Goal: Information Seeking & Learning: Learn about a topic

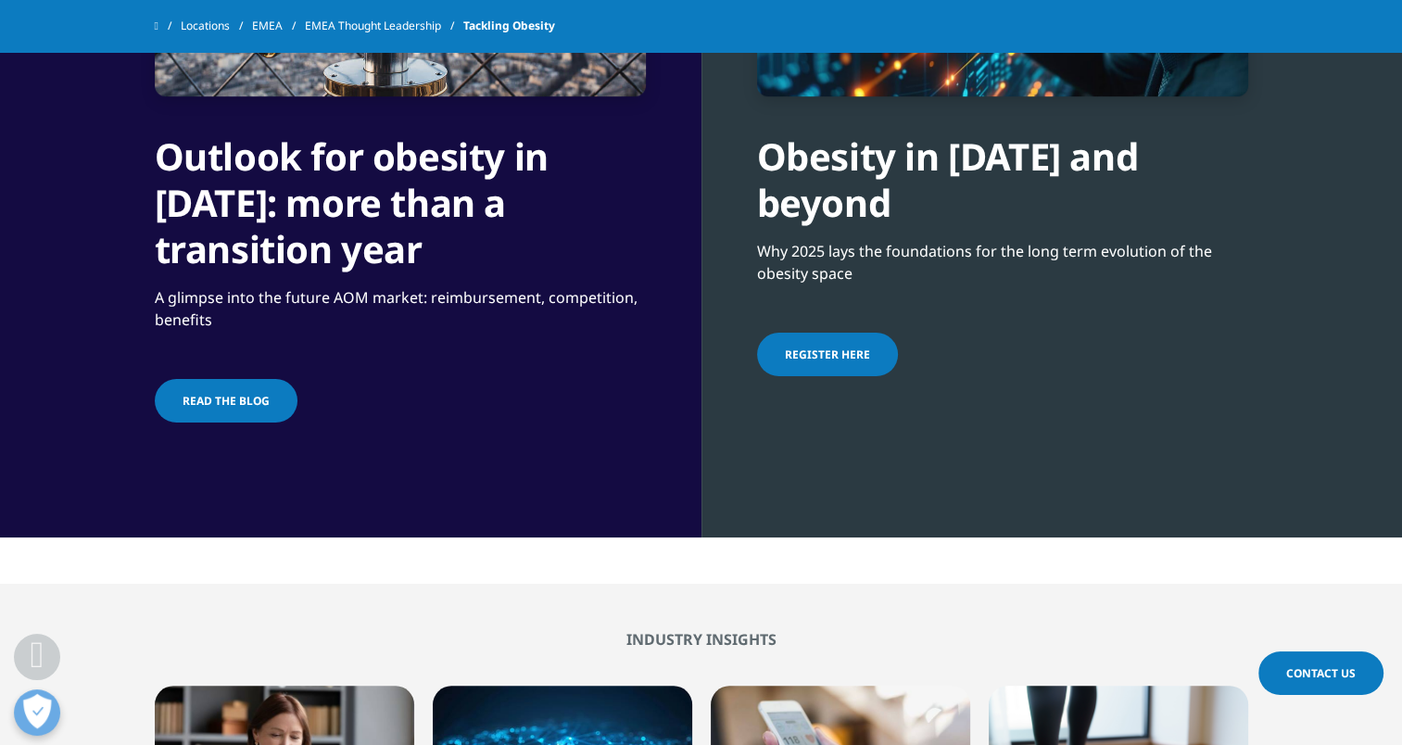
scroll to position [1954, 0]
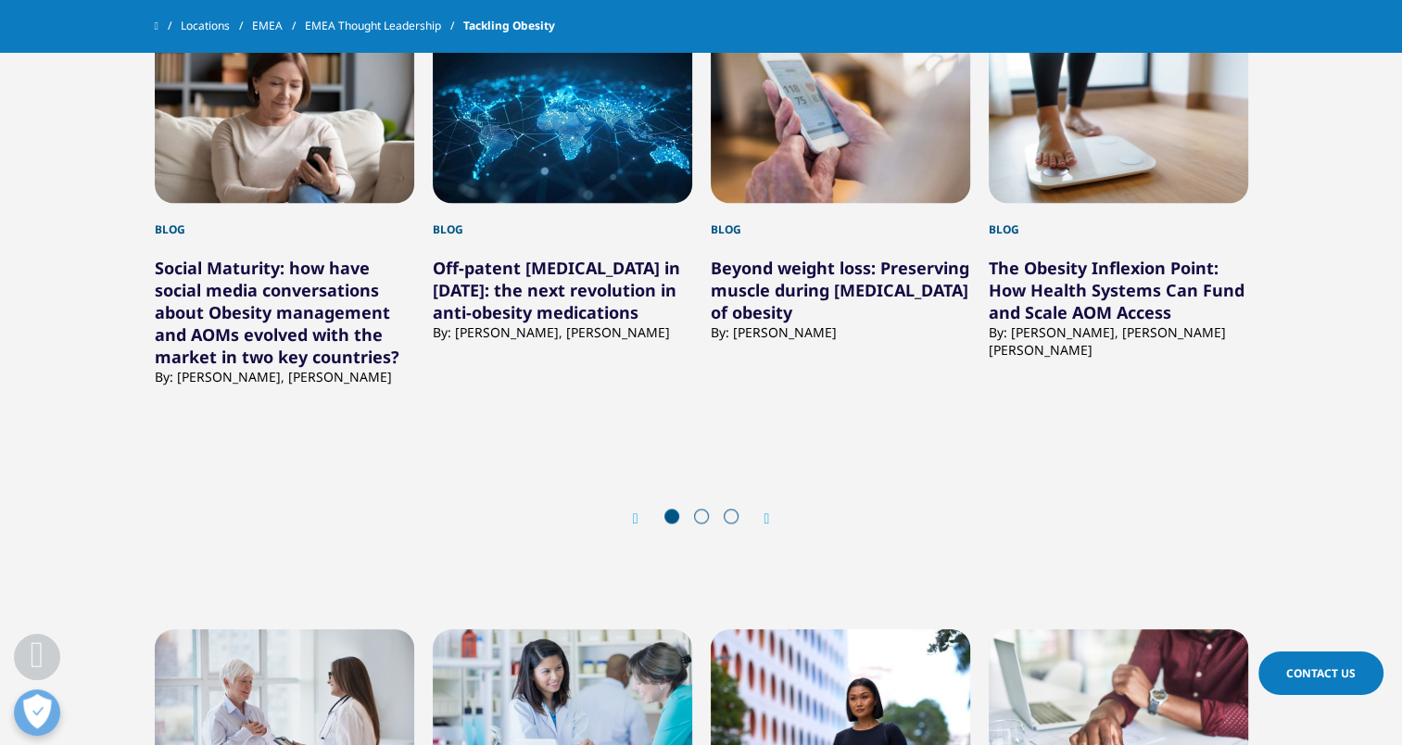
click at [766, 516] on icon "Next slide" at bounding box center [767, 518] width 6 height 15
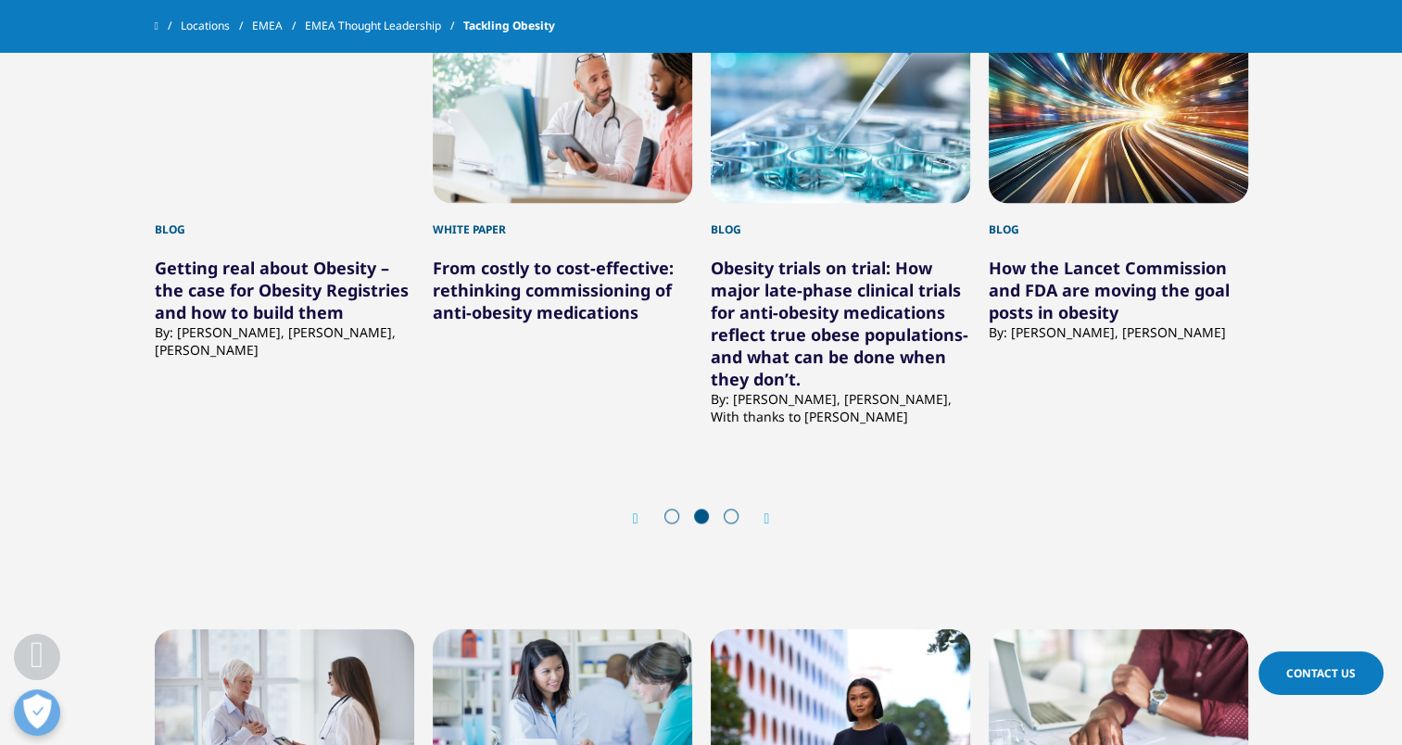
click at [766, 516] on icon "Next slide" at bounding box center [767, 518] width 6 height 15
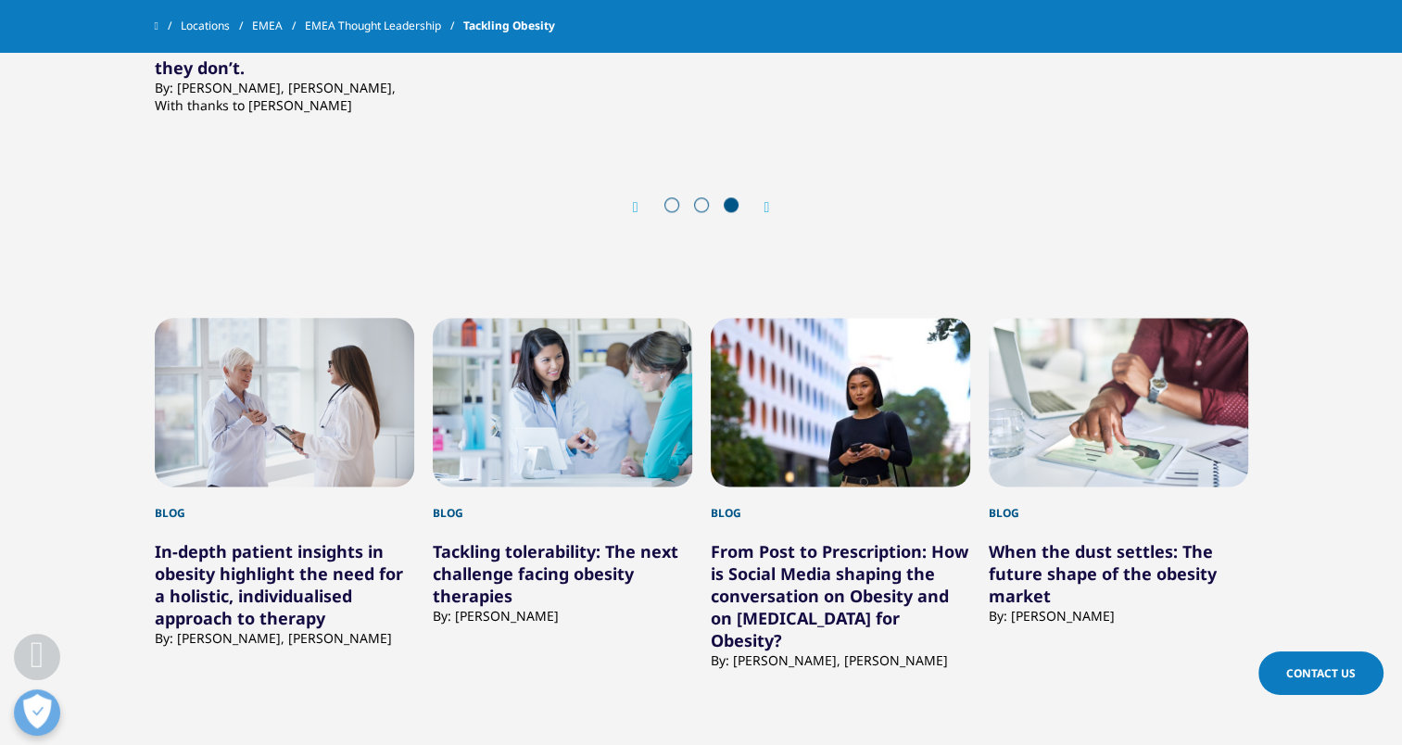
scroll to position [2313, 0]
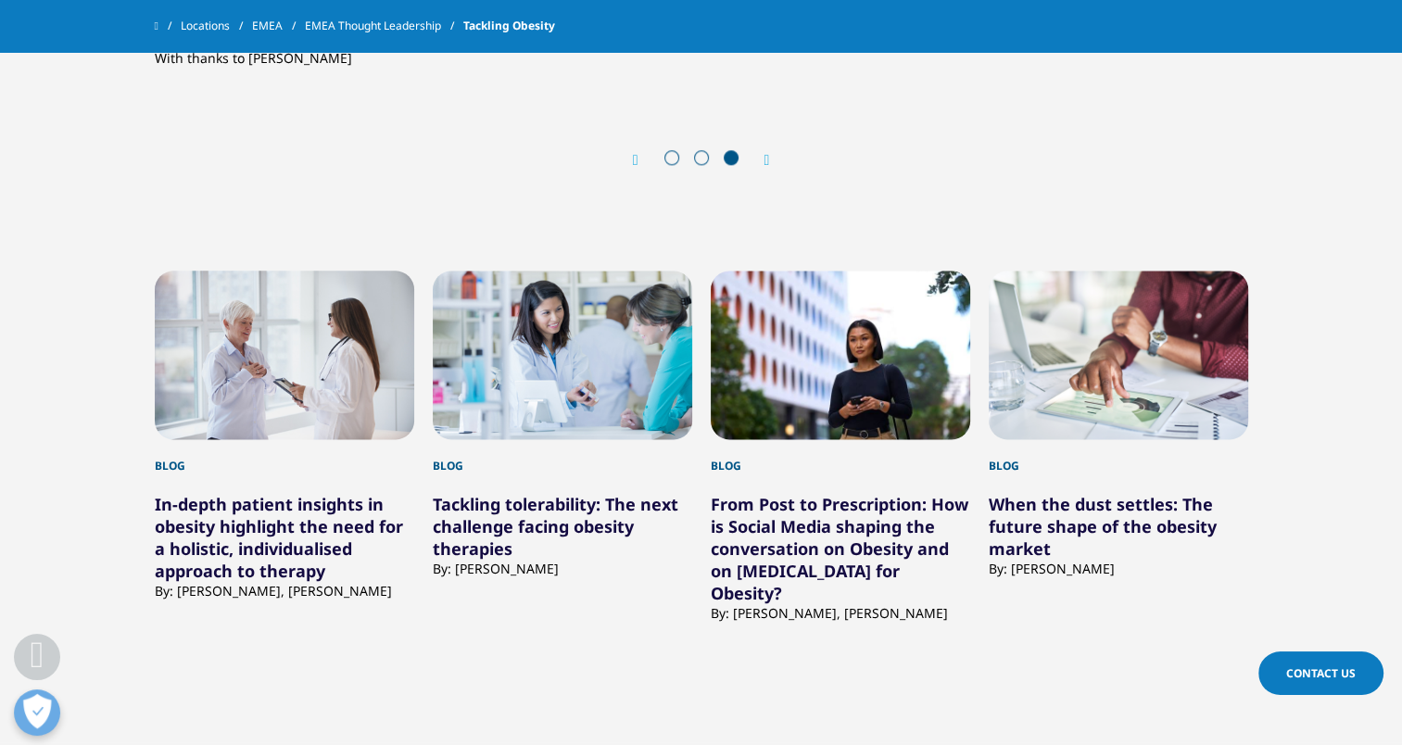
click at [837, 526] on link "From Post to Prescription: How is Social Media shaping the conversation on Obes…" at bounding box center [840, 548] width 258 height 111
click at [795, 557] on link "From Post to Prescription: How is Social Media shaping the conversation on Obes…" at bounding box center [840, 548] width 258 height 111
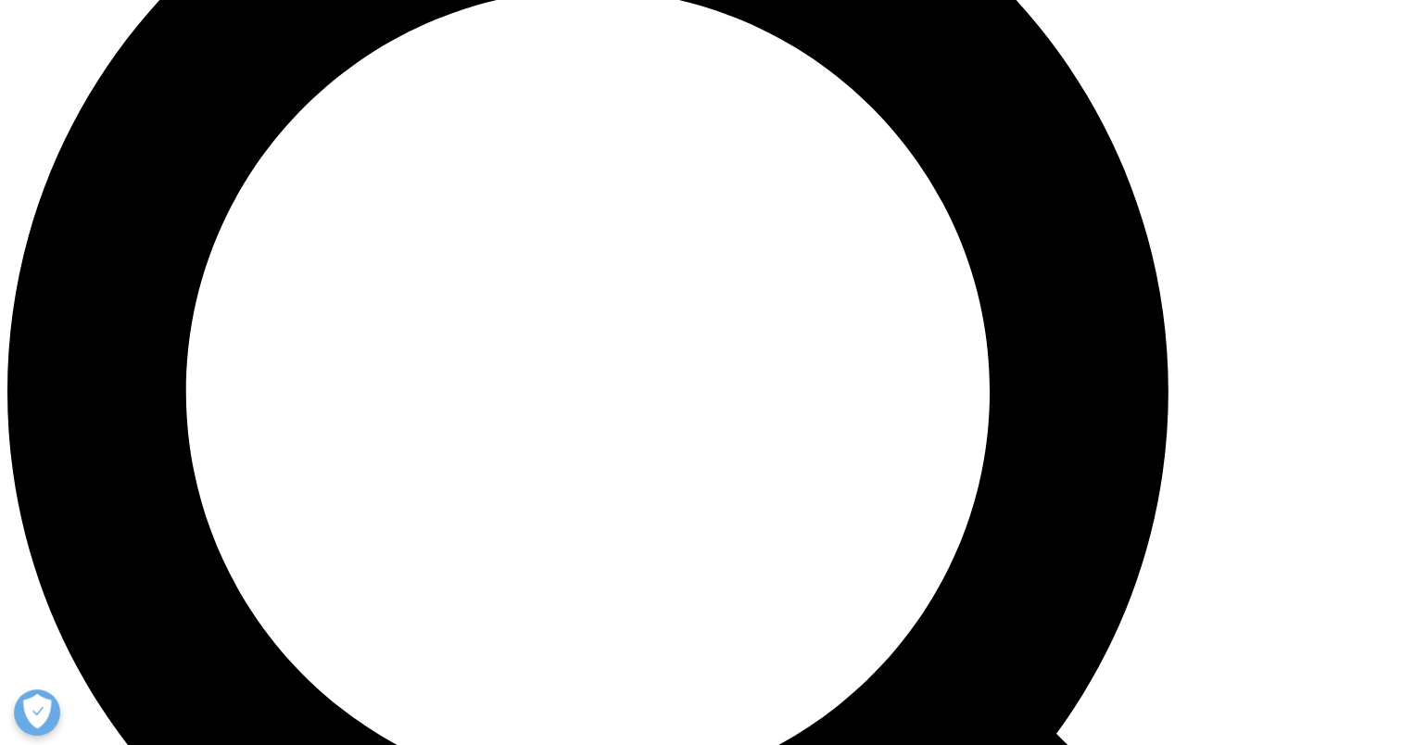
scroll to position [2258, 0]
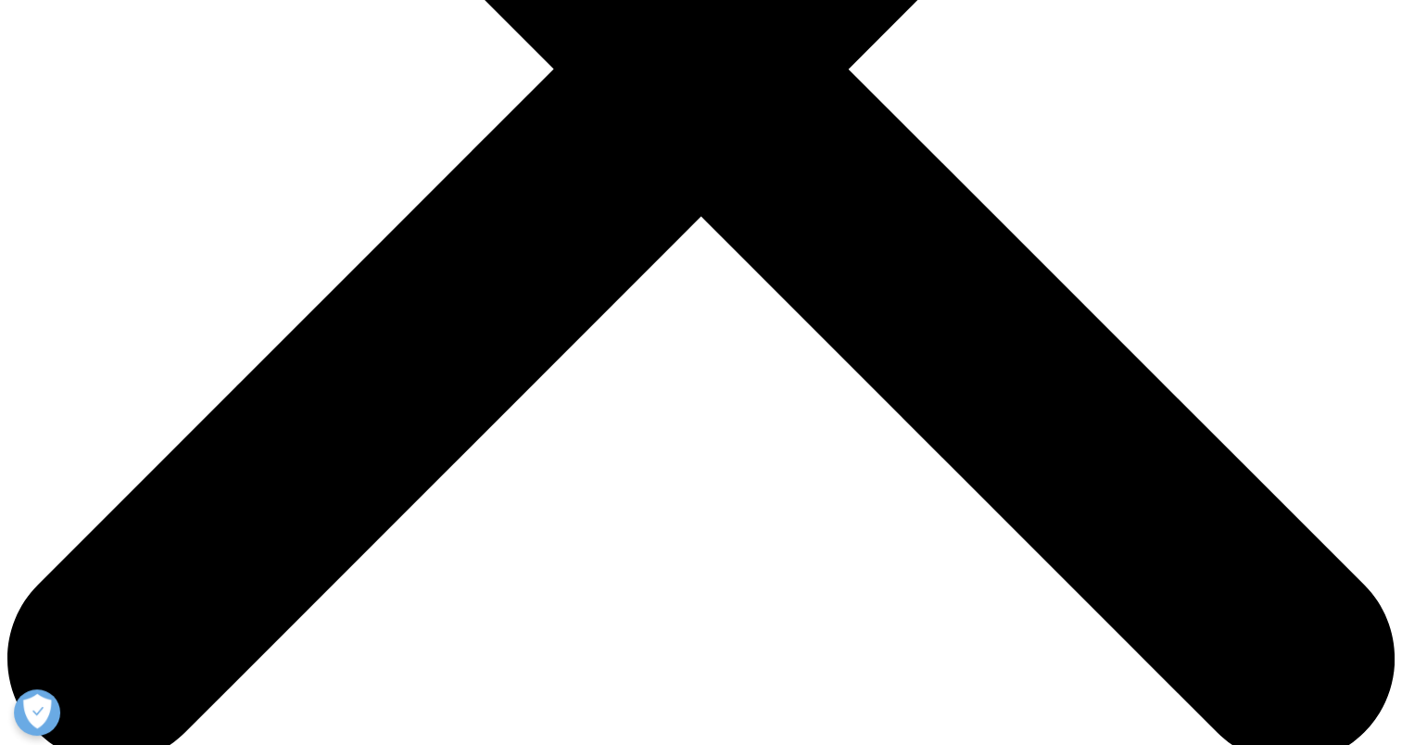
scroll to position [1303, 0]
